Goal: Check status: Check status

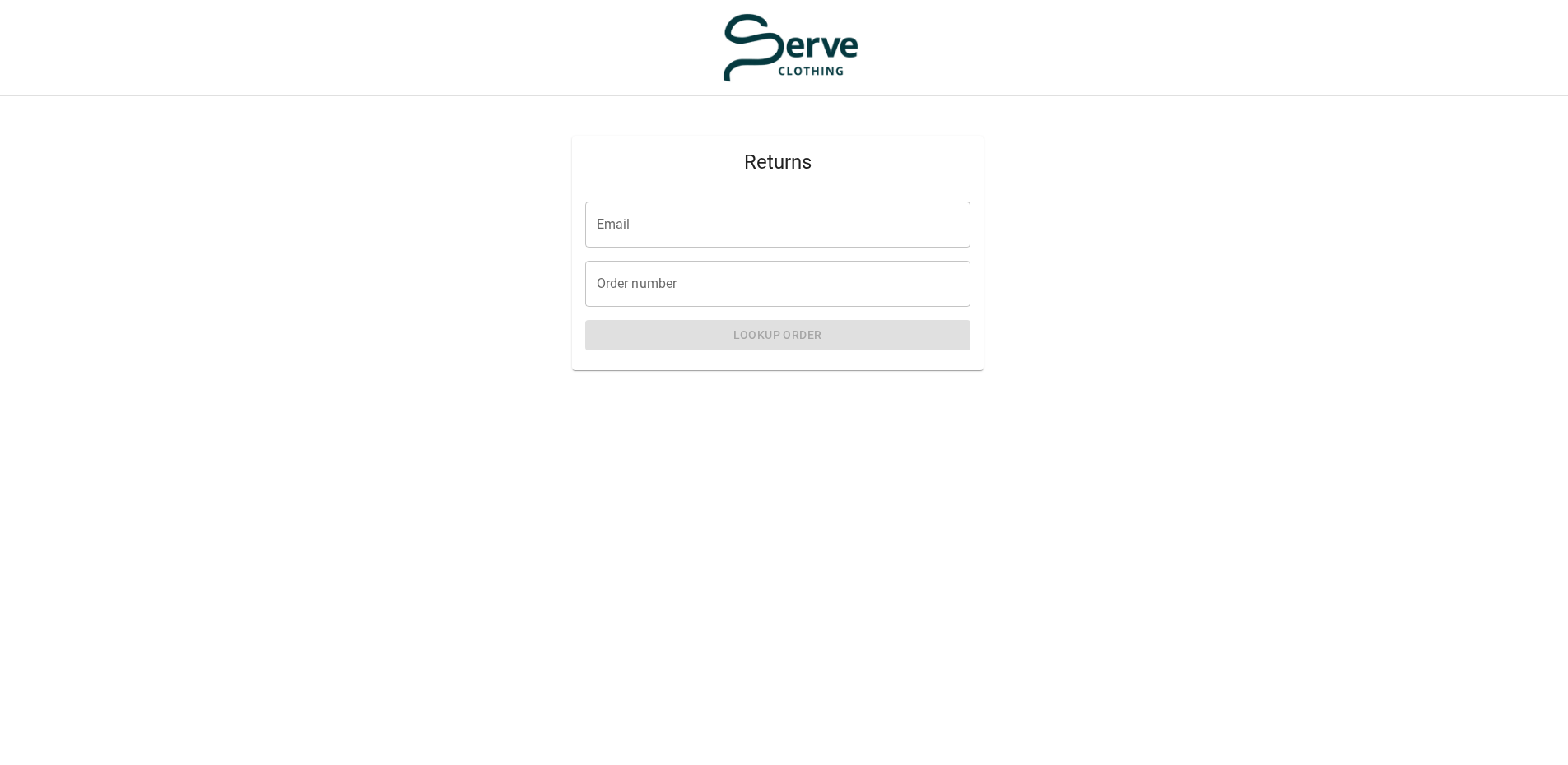
click at [714, 226] on input "Email" at bounding box center [777, 225] width 385 height 47
type input "**********"
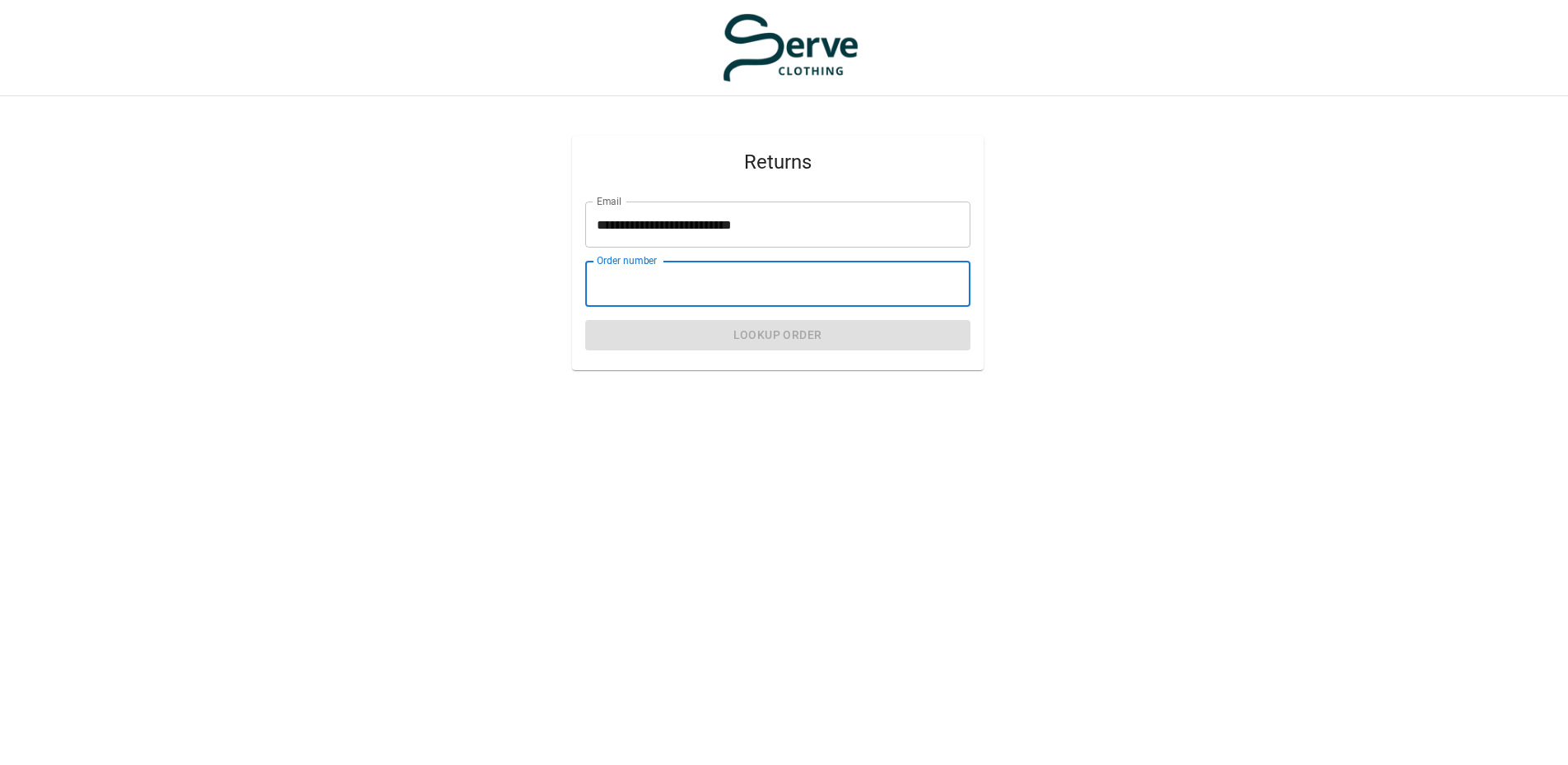
click at [674, 283] on input "Order number" at bounding box center [777, 284] width 385 height 47
type input "****"
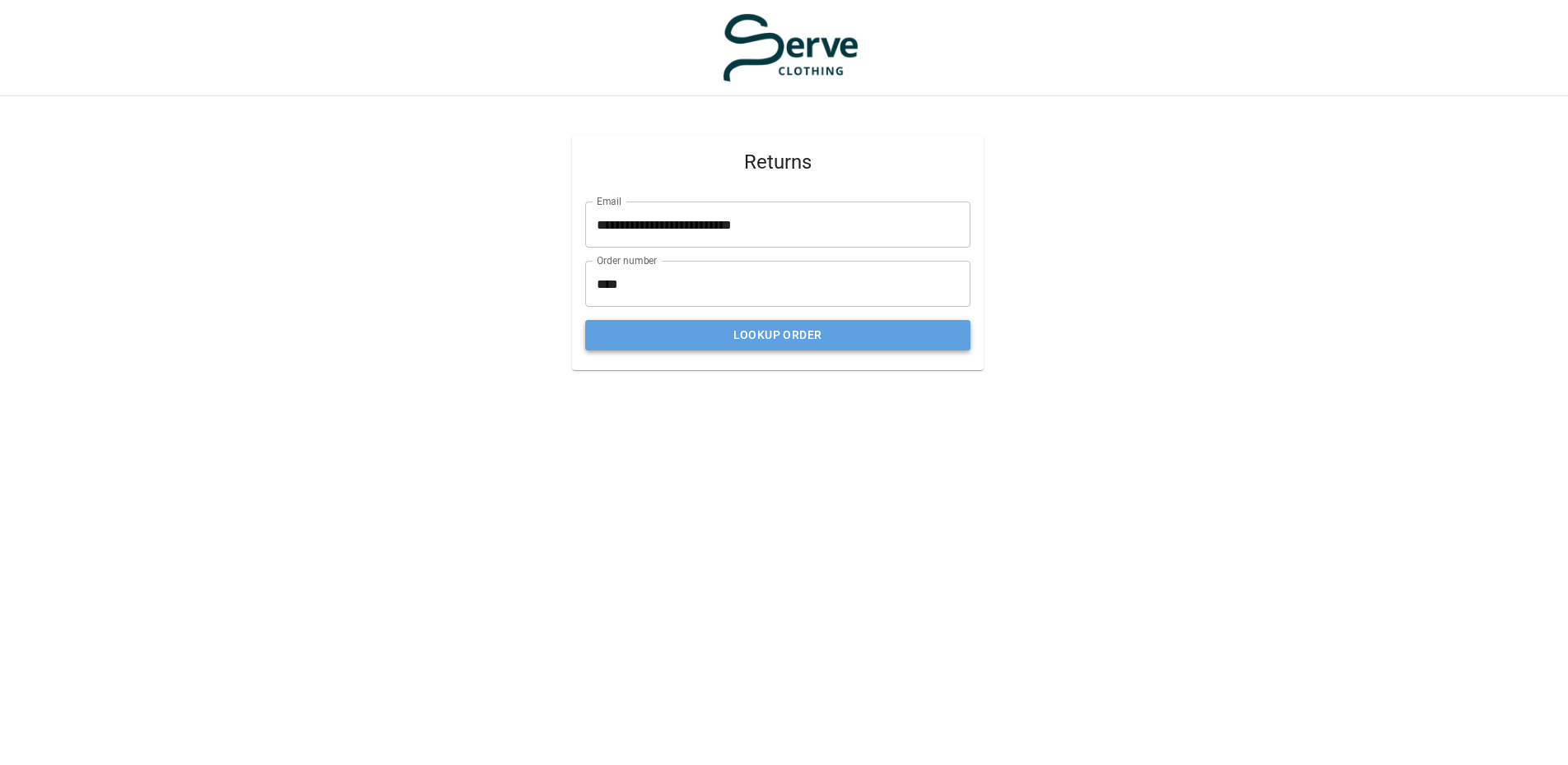
click at [829, 333] on button "Lookup Order" at bounding box center [777, 335] width 385 height 31
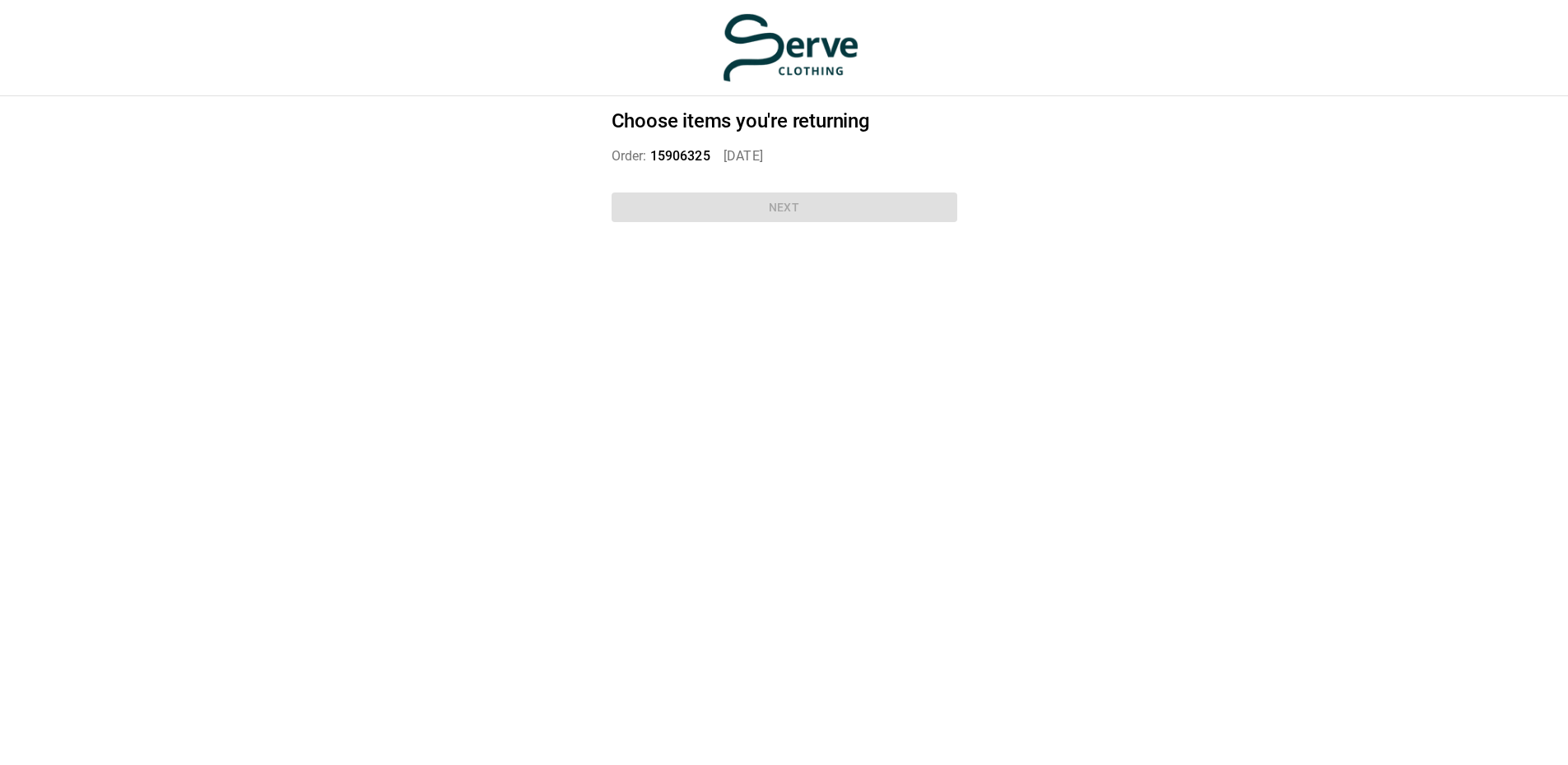
click at [774, 212] on div "Choose items you're returning Order: 15906325   [DATE] Next" at bounding box center [784, 168] width 385 height 145
click at [663, 148] on span "15906325" at bounding box center [680, 156] width 60 height 16
click at [668, 110] on h2 "Choose items you're returning" at bounding box center [784, 122] width 345 height 24
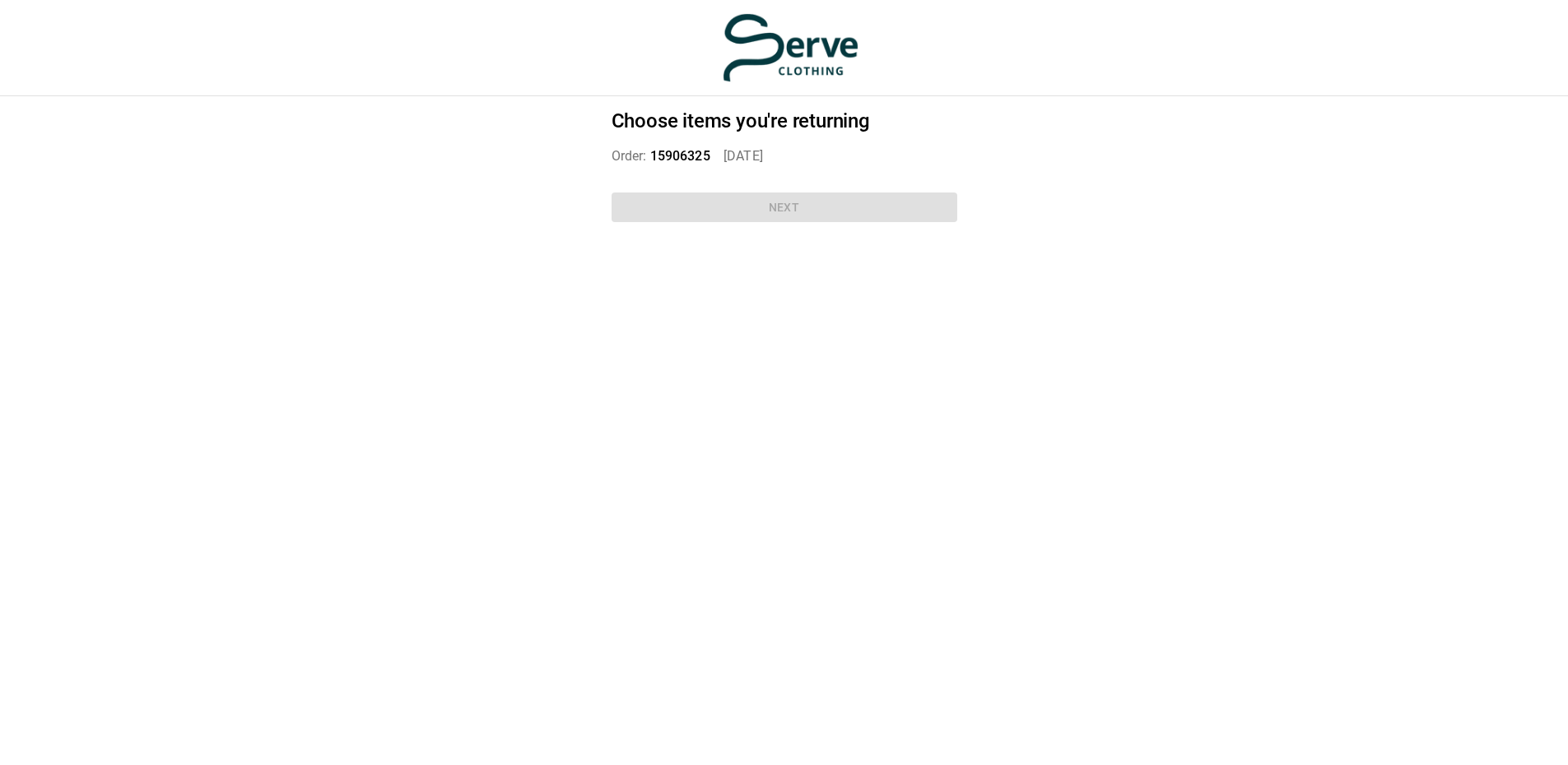
click at [786, 188] on div "Choose items you're returning Order: 15906325   [DATE] Next" at bounding box center [784, 168] width 385 height 145
drag, startPoint x: 782, startPoint y: 195, endPoint x: 774, endPoint y: 194, distance: 8.1
click at [774, 194] on div "Choose items you're returning Order: 15906325   [DATE] Next" at bounding box center [784, 168] width 385 height 145
